Goal: Task Accomplishment & Management: Complete application form

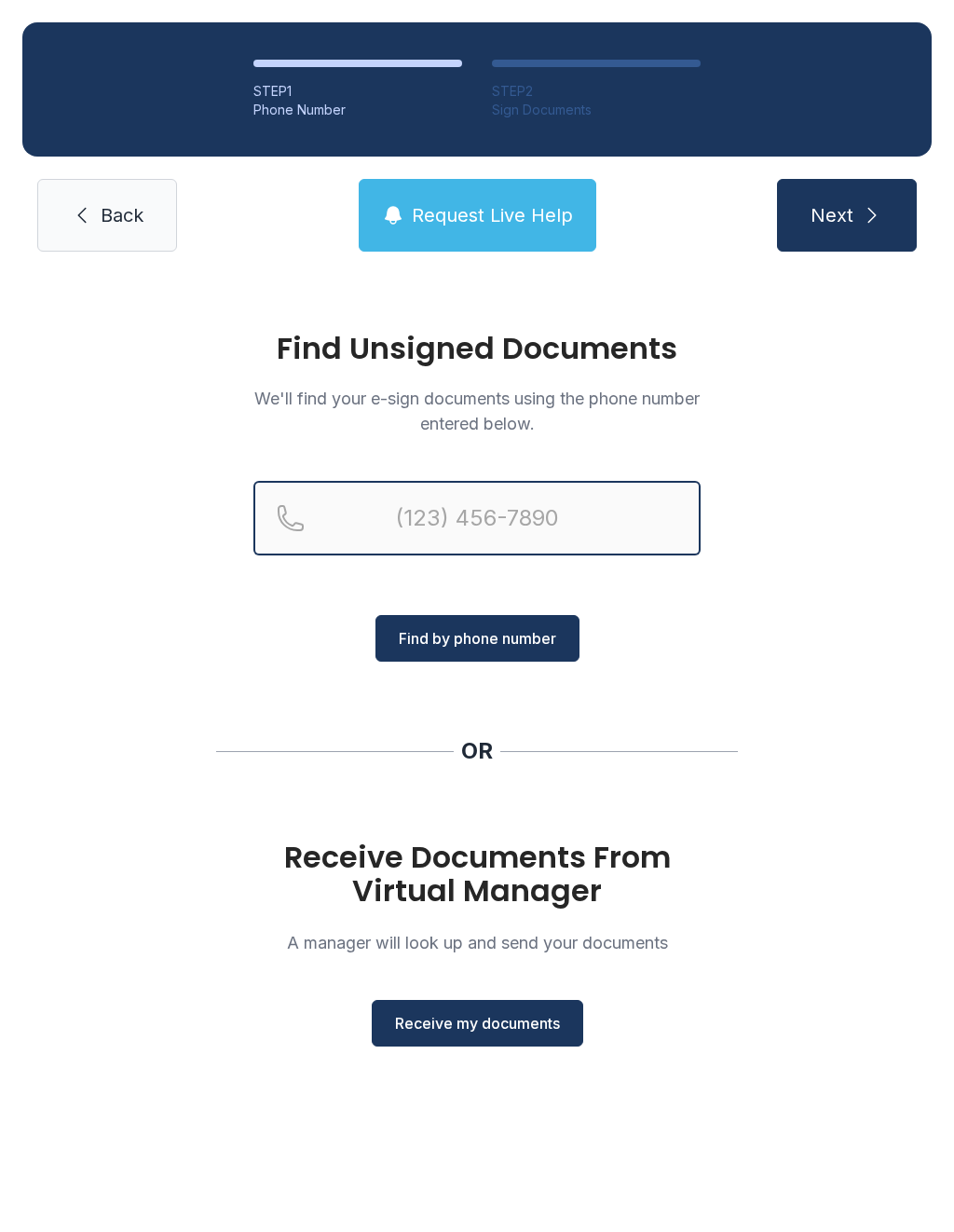
click at [398, 517] on input "Reservation phone number" at bounding box center [477, 518] width 448 height 74
type input "[PHONE_NUMBER]"
click at [846, 215] on button "Next" at bounding box center [847, 215] width 140 height 72
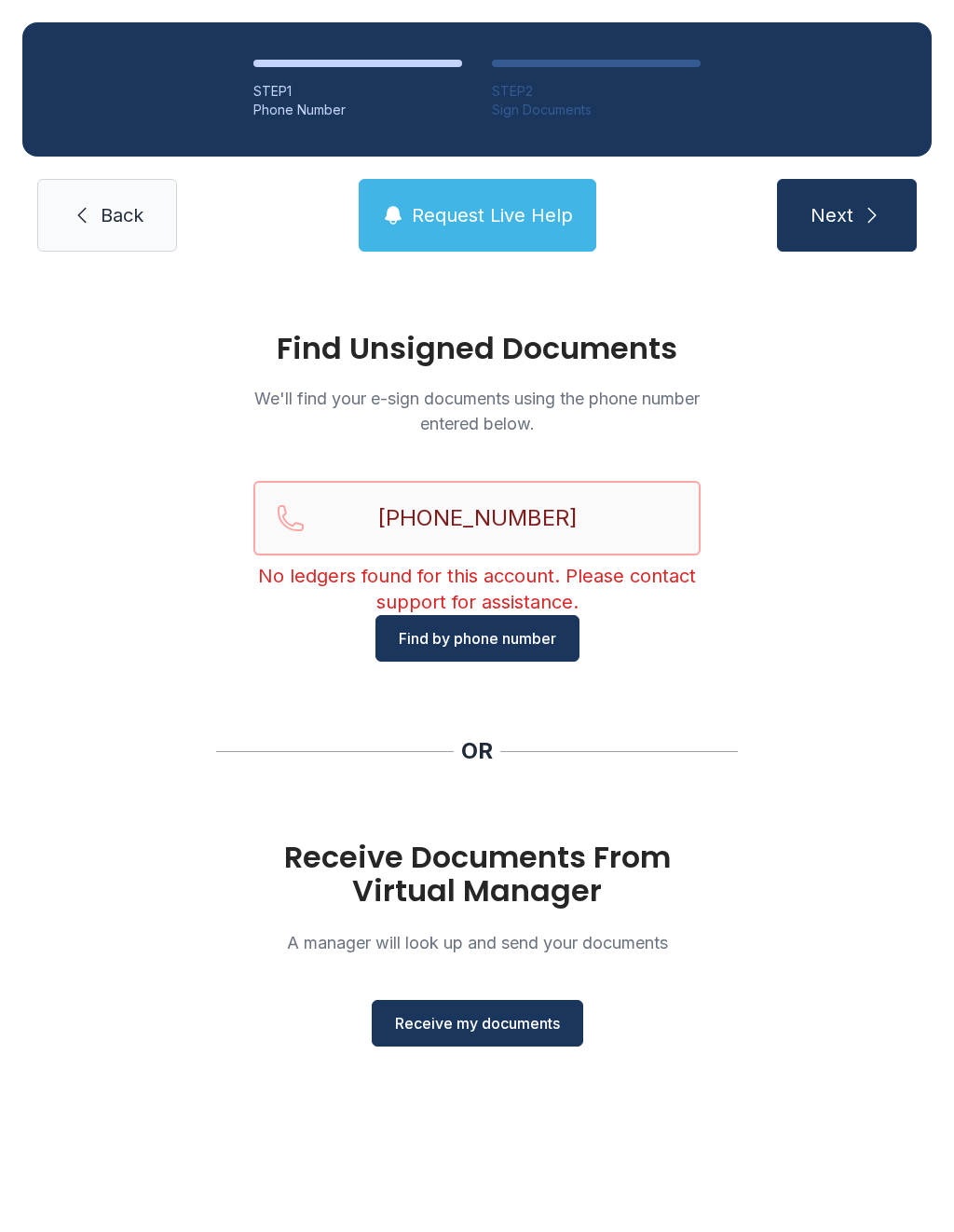
click at [417, 515] on input "[PHONE_NUMBER]" at bounding box center [477, 518] width 448 height 74
click at [572, 517] on input "[PHONE_NUMBER]" at bounding box center [477, 518] width 448 height 74
click at [115, 230] on link "Back" at bounding box center [107, 215] width 140 height 72
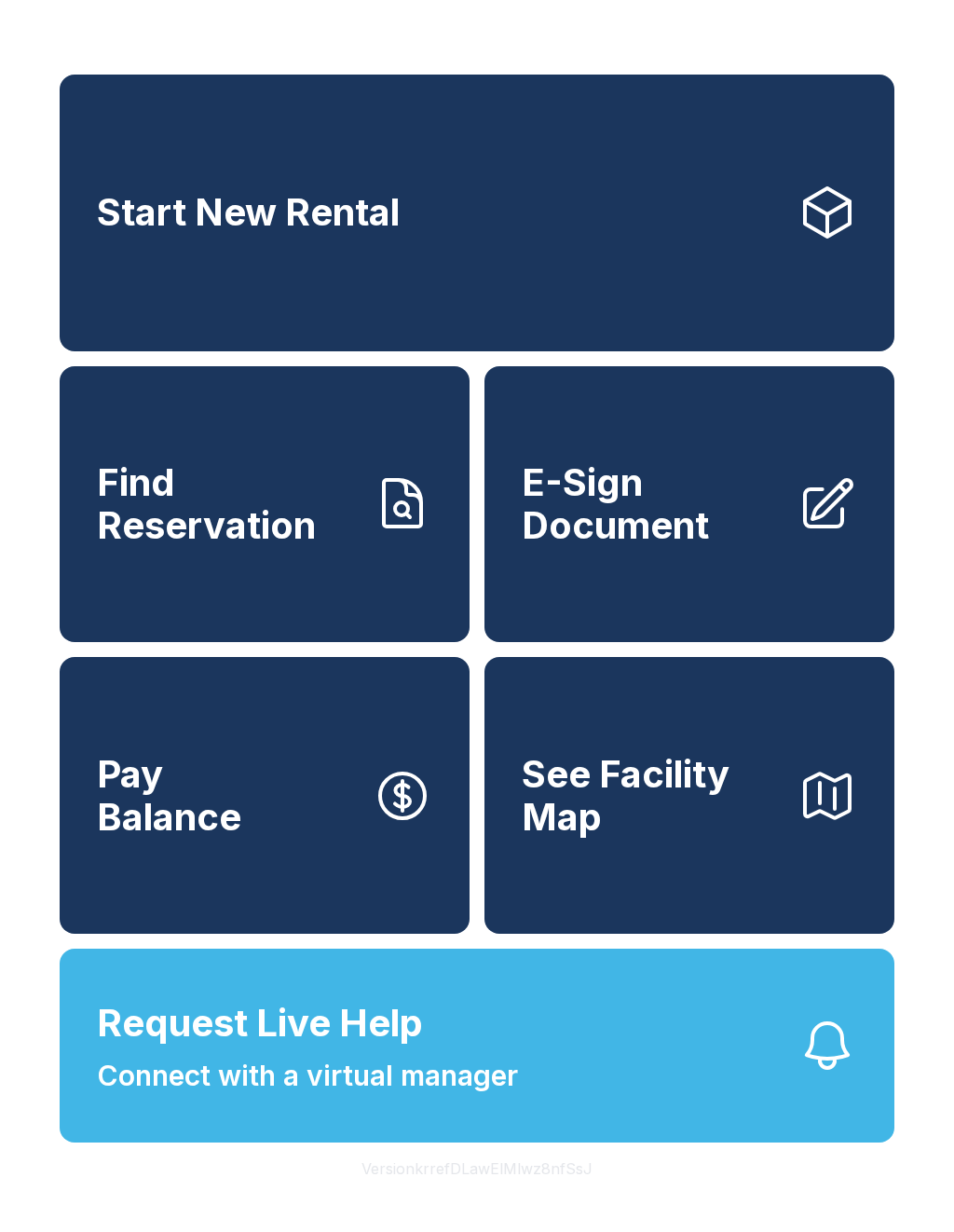
click at [686, 523] on span "E-Sign Document" at bounding box center [652, 503] width 261 height 85
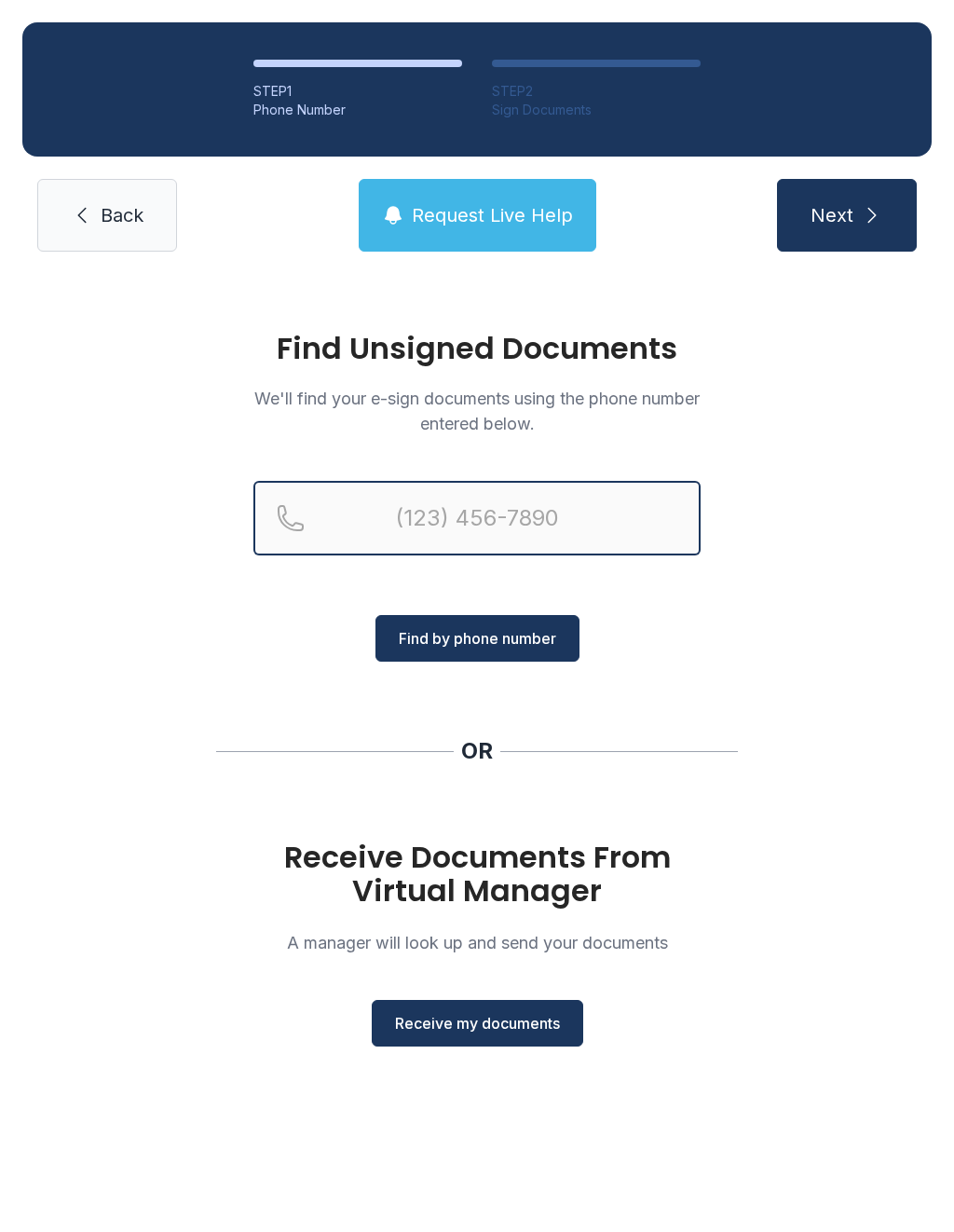
click at [392, 531] on input "Reservation phone number" at bounding box center [477, 518] width 448 height 74
type input "[PHONE_NUMBER]"
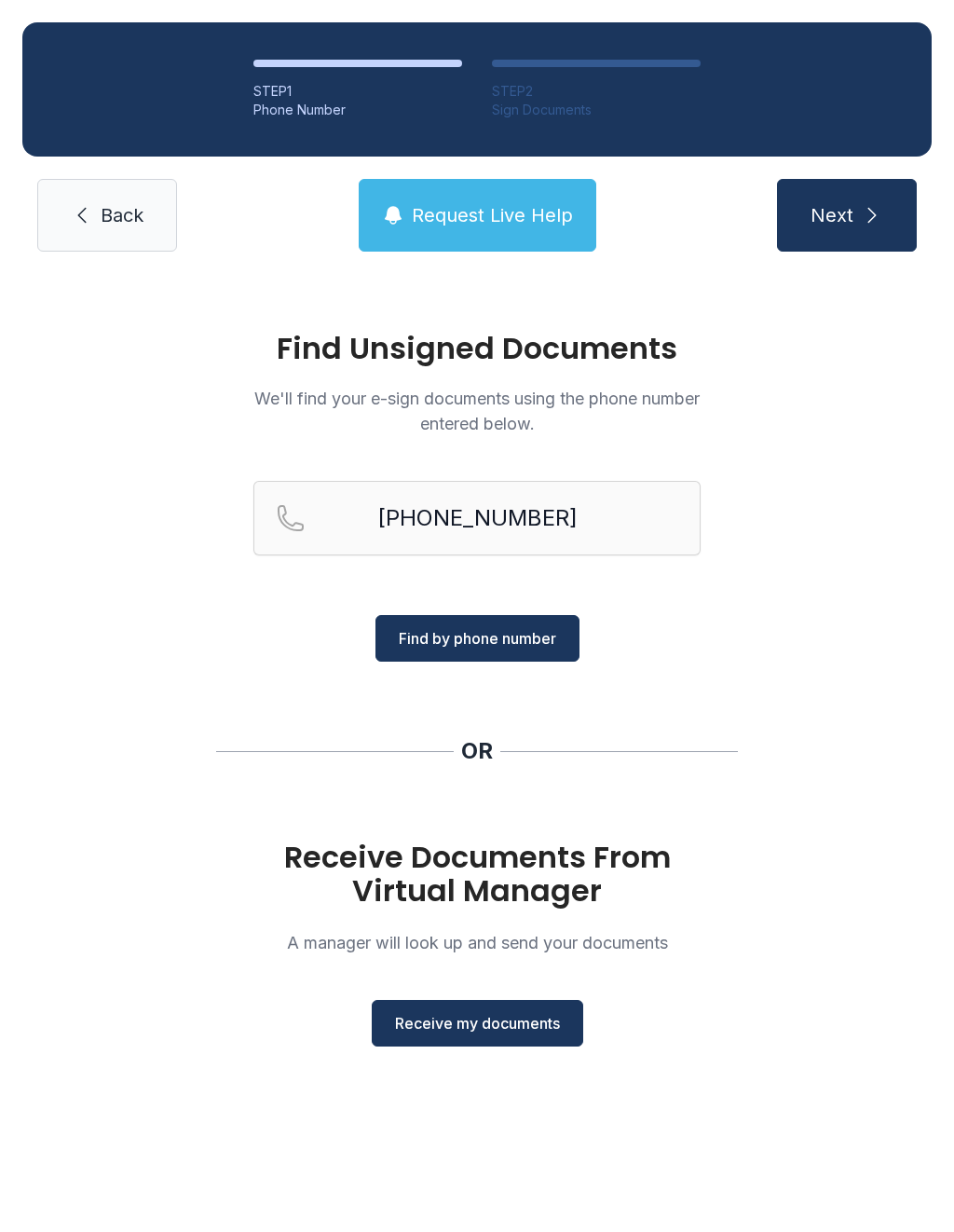
click at [503, 640] on span "Find by phone number" at bounding box center [477, 638] width 158 height 23
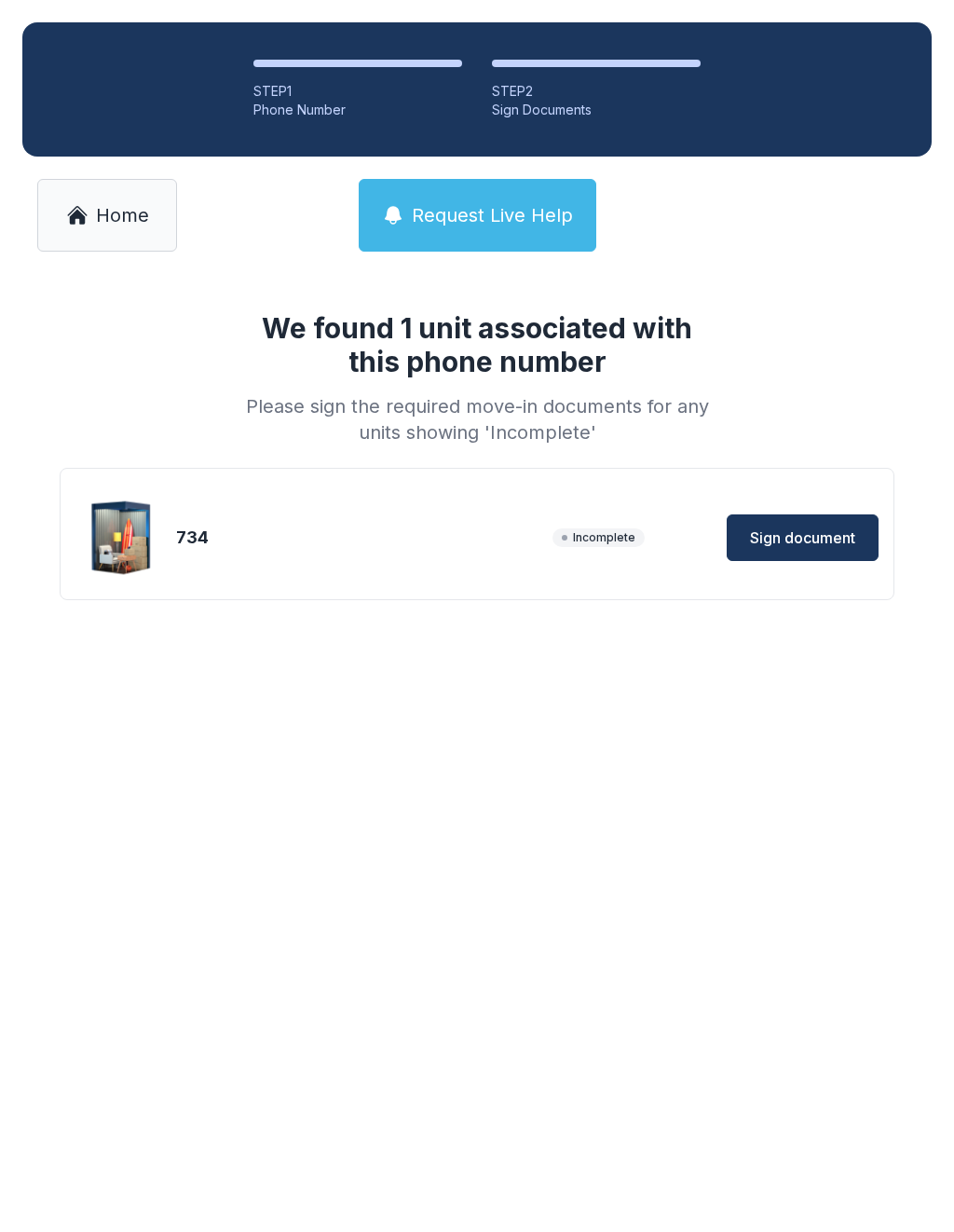
click at [810, 535] on span "Sign document" at bounding box center [803, 538] width 106 height 23
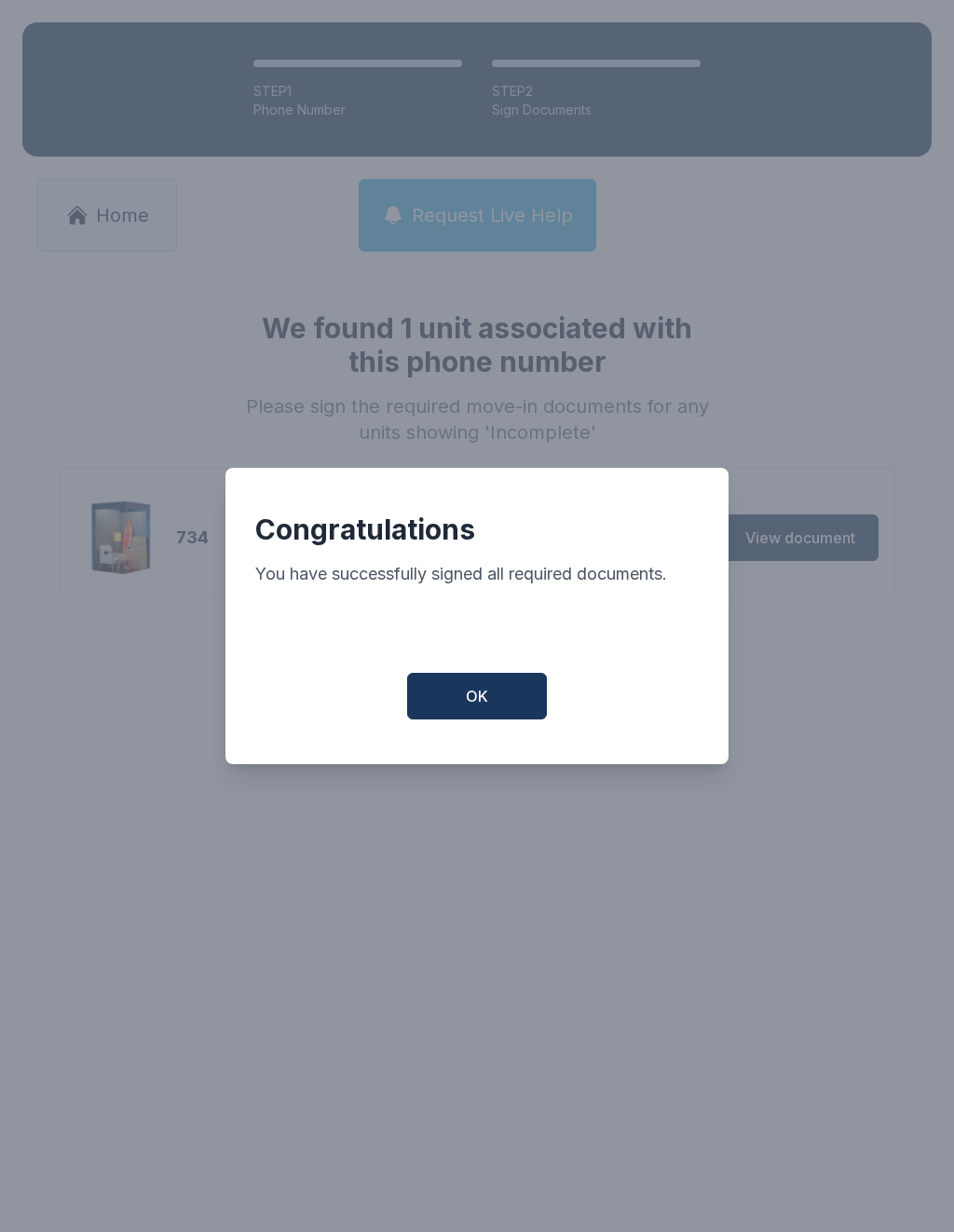
click at [489, 700] on button "OK" at bounding box center [477, 696] width 140 height 47
